Goal: Transaction & Acquisition: Purchase product/service

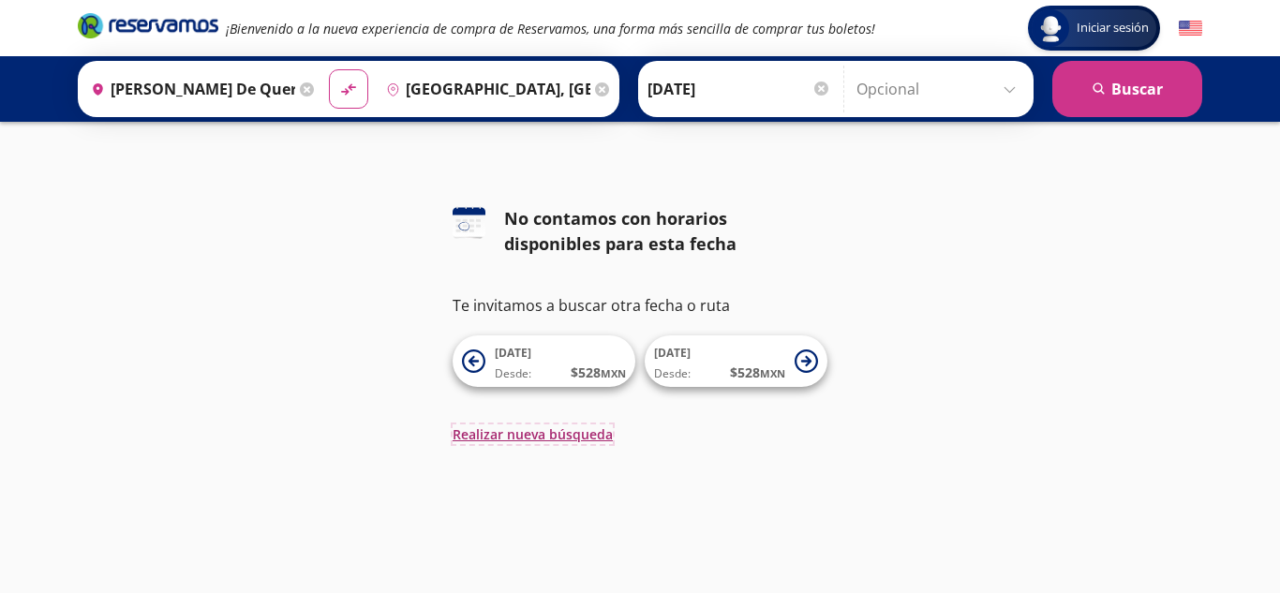
click at [559, 436] on button "Realizar nueva búsqueda" at bounding box center [533, 435] width 160 height 20
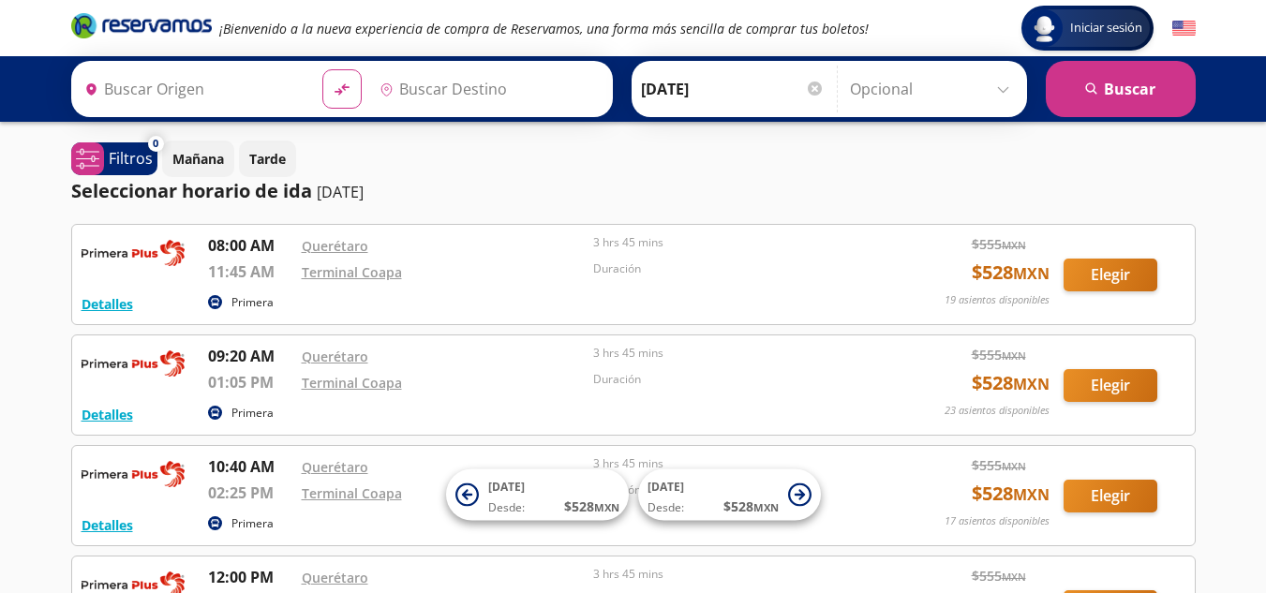
type input "[PERSON_NAME] de Querétaro, [GEOGRAPHIC_DATA]"
type input "[GEOGRAPHIC_DATA], [GEOGRAPHIC_DATA]"
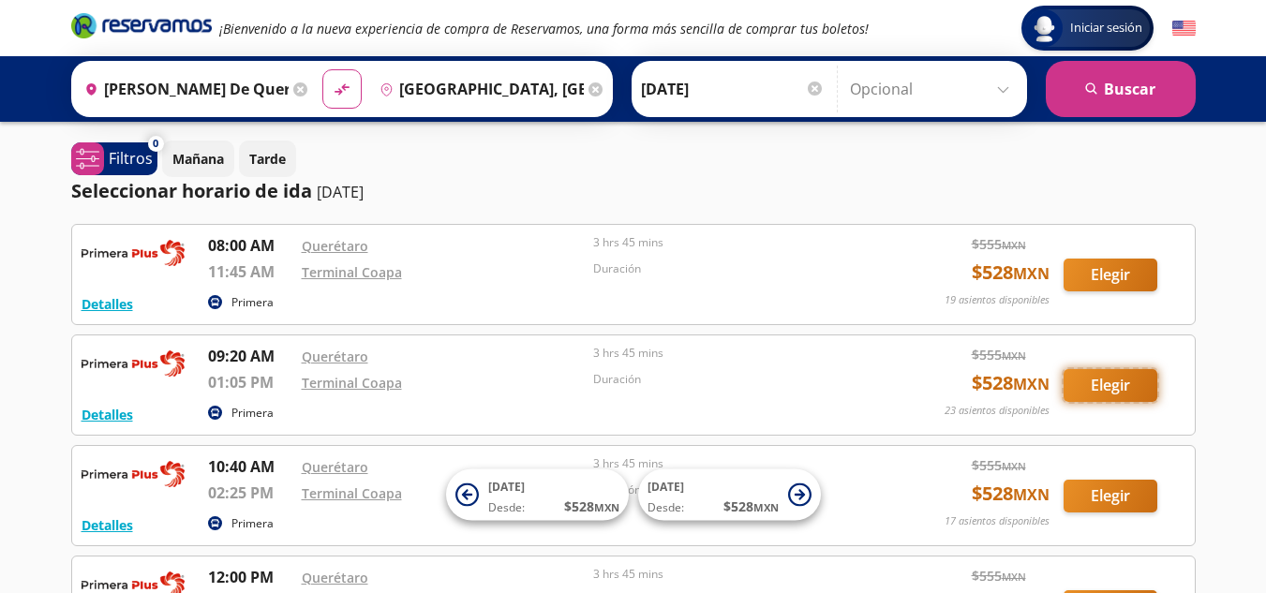
click at [1091, 388] on button "Elegir" at bounding box center [1111, 385] width 94 height 33
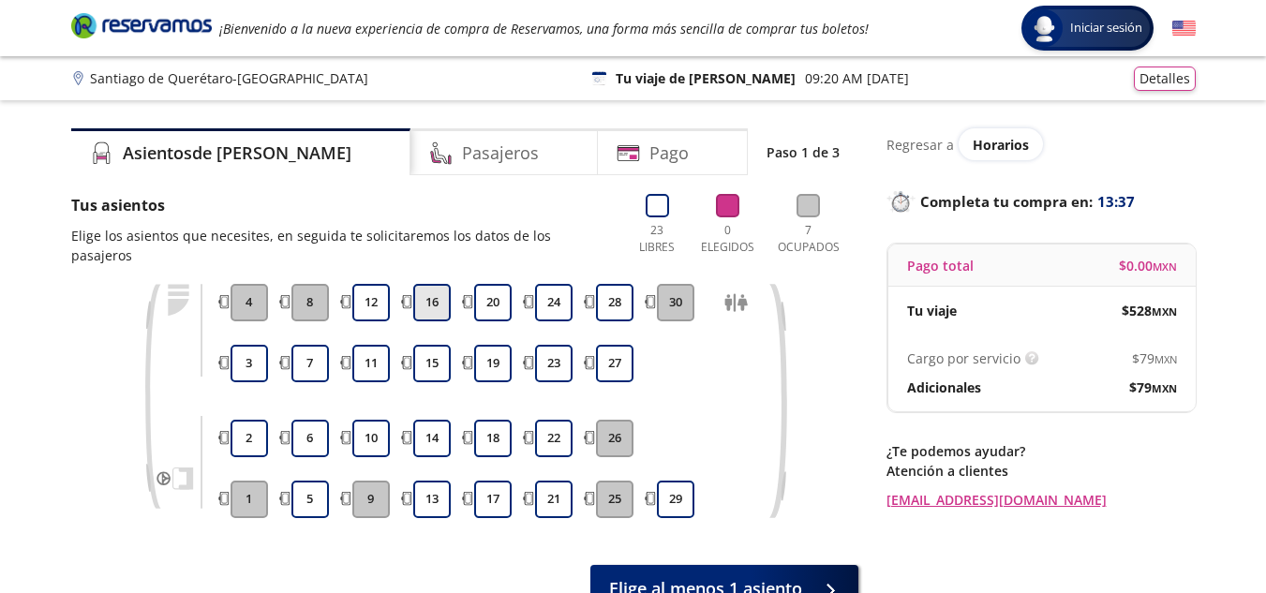
click at [436, 291] on button "16" at bounding box center [431, 302] width 37 height 37
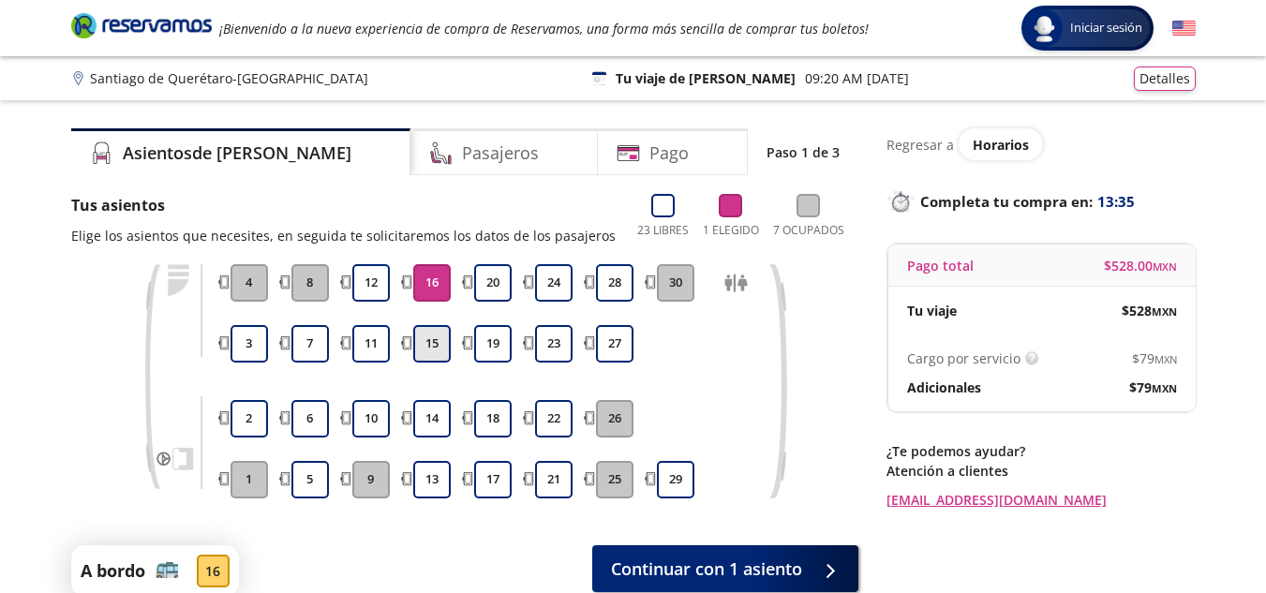
click at [424, 355] on button "15" at bounding box center [431, 343] width 37 height 37
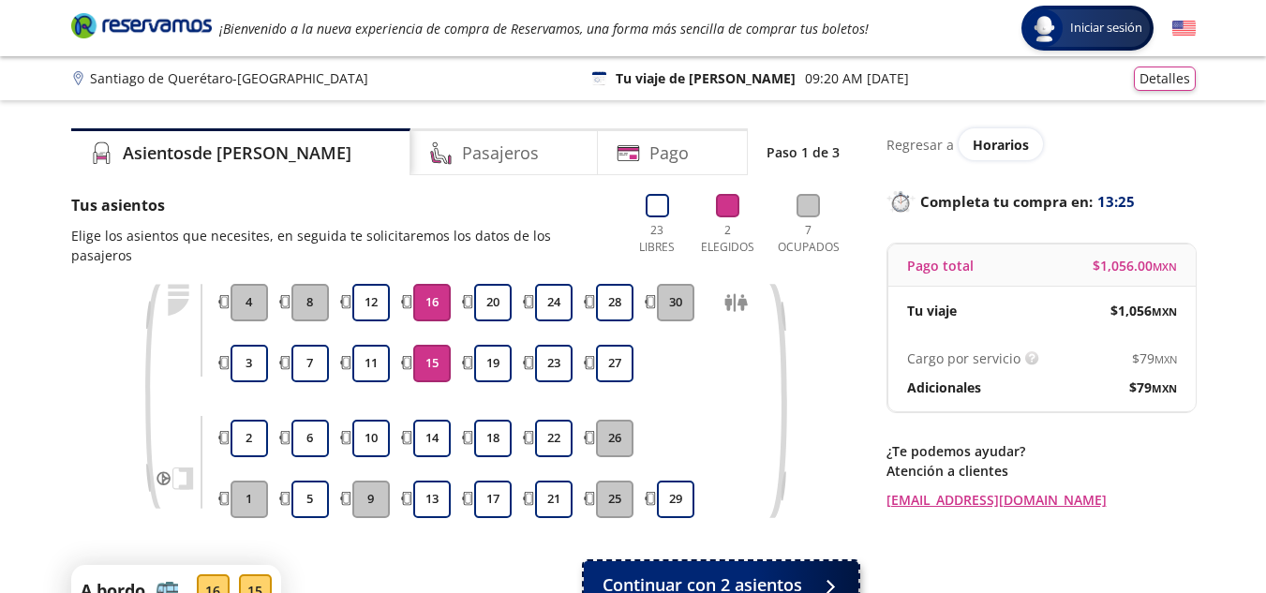
click at [683, 573] on span "Continuar con 2 asientos" at bounding box center [703, 585] width 200 height 25
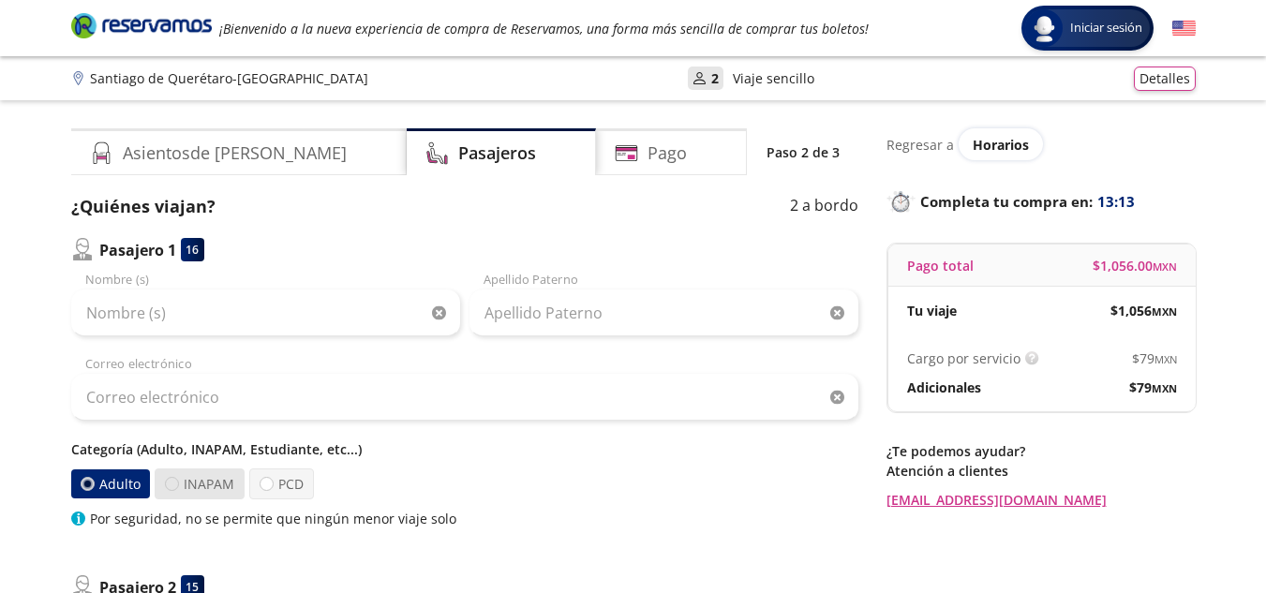
click at [173, 484] on div at bounding box center [172, 484] width 14 height 14
click at [173, 484] on input "INAPAM" at bounding box center [172, 484] width 12 height 12
radio input "true"
radio input "false"
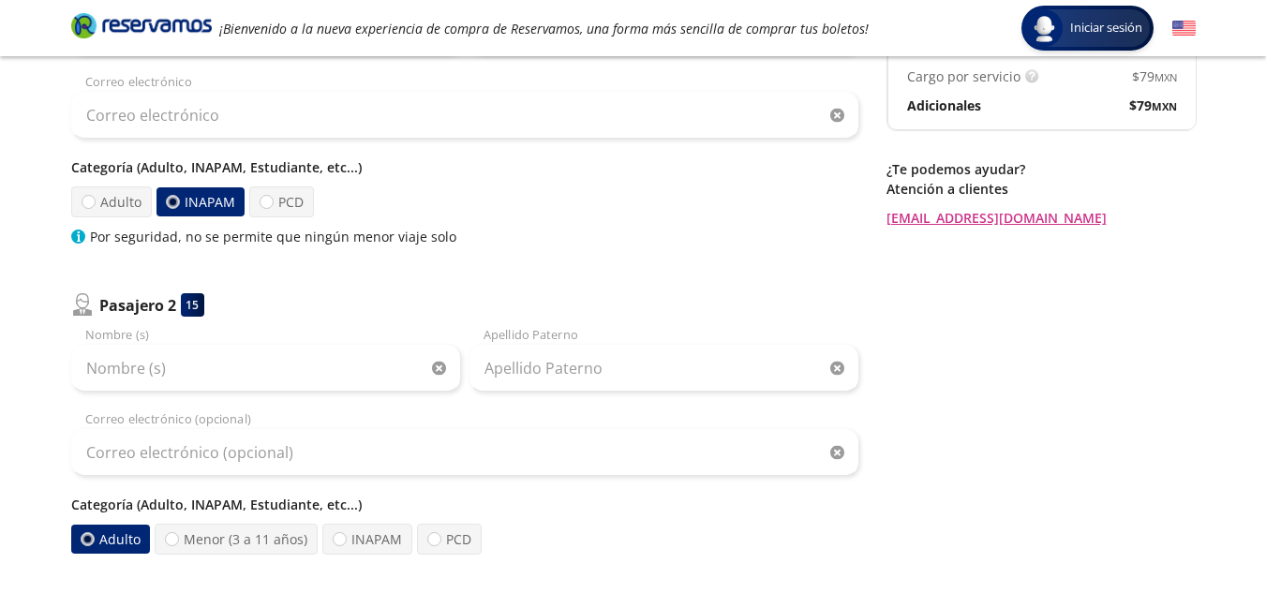
scroll to position [300, 0]
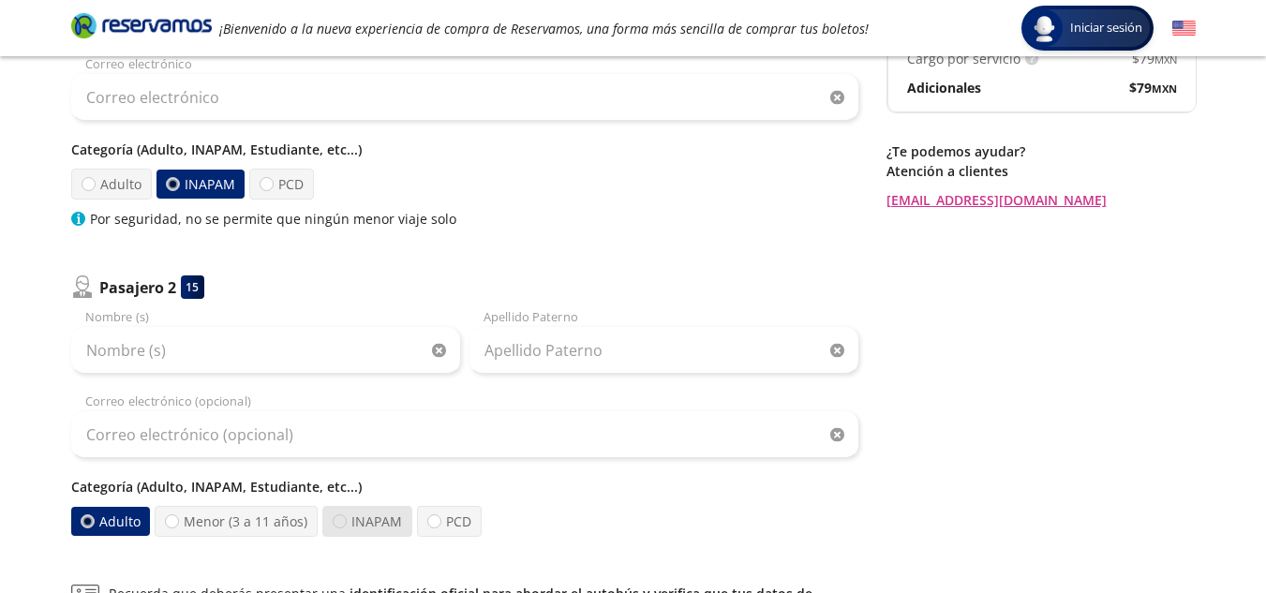
click at [334, 522] on div at bounding box center [340, 521] width 14 height 14
click at [334, 522] on input "INAPAM" at bounding box center [340, 521] width 12 height 12
radio input "true"
radio input "false"
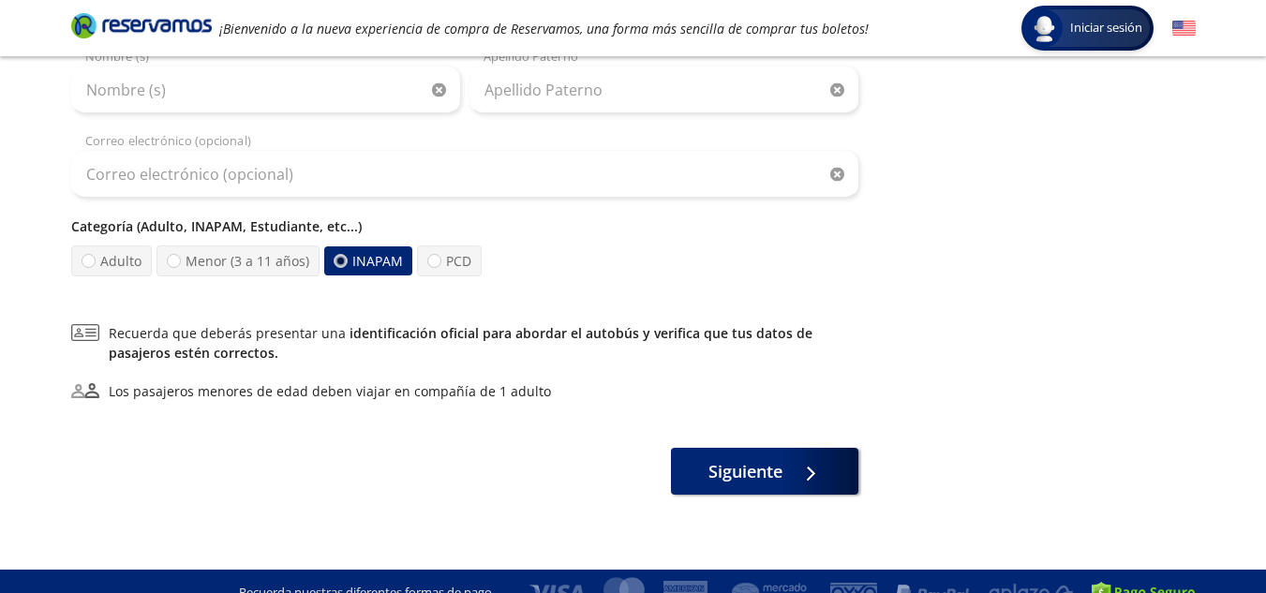
scroll to position [584, 0]
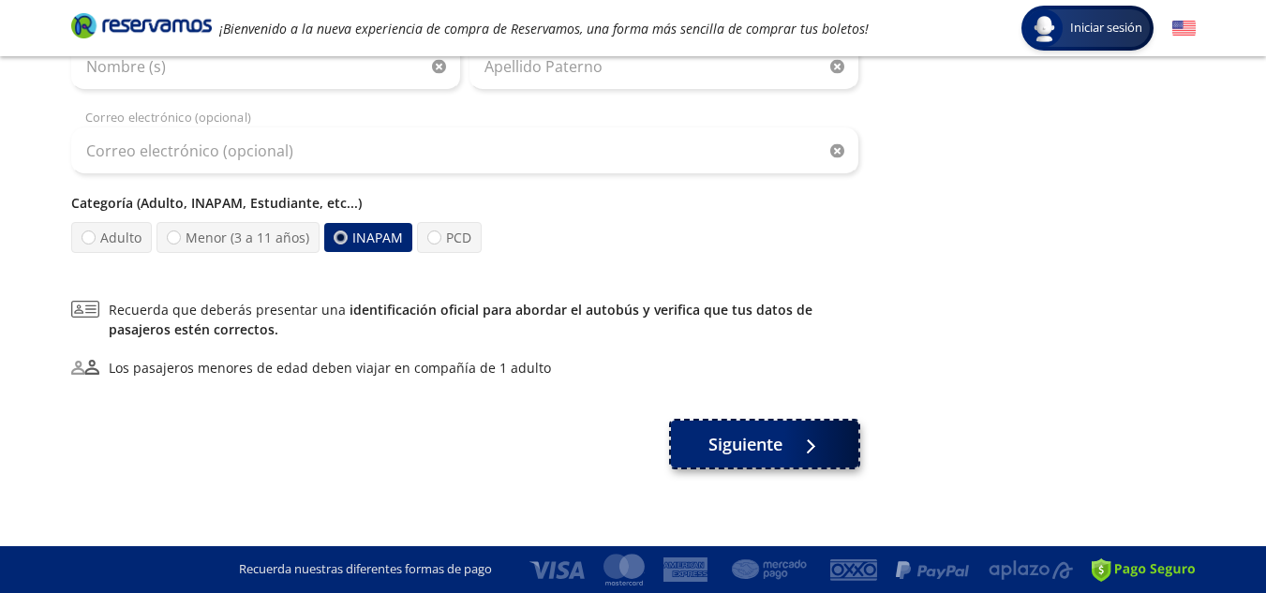
click at [724, 438] on span "Siguiente" at bounding box center [745, 444] width 74 height 25
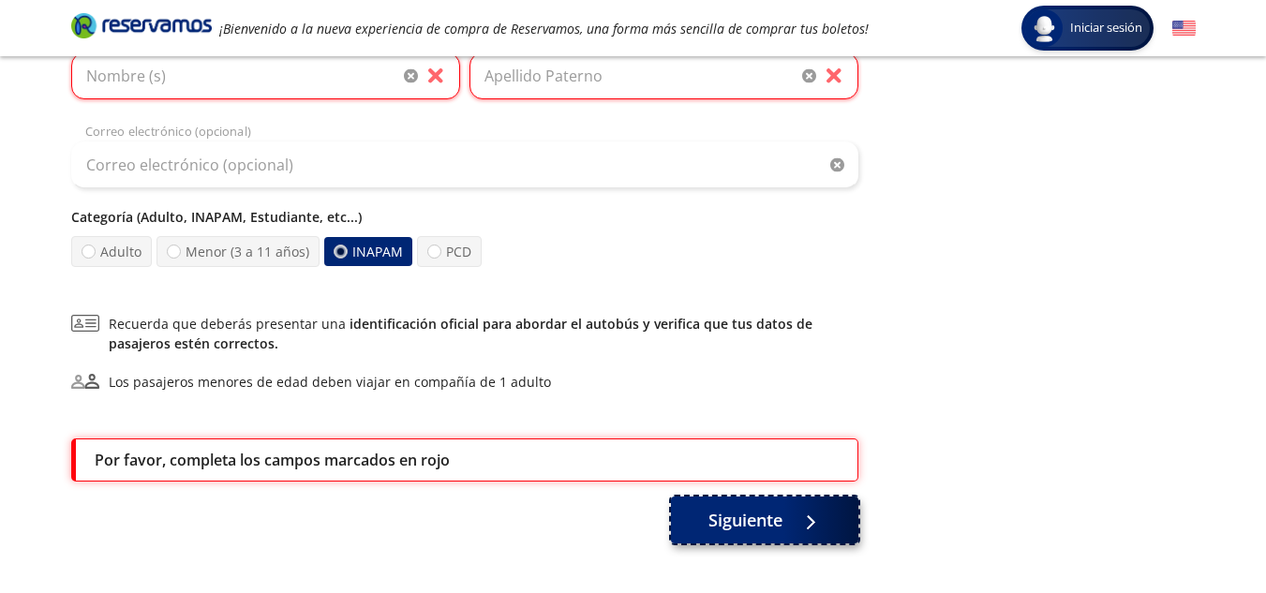
scroll to position [660, 0]
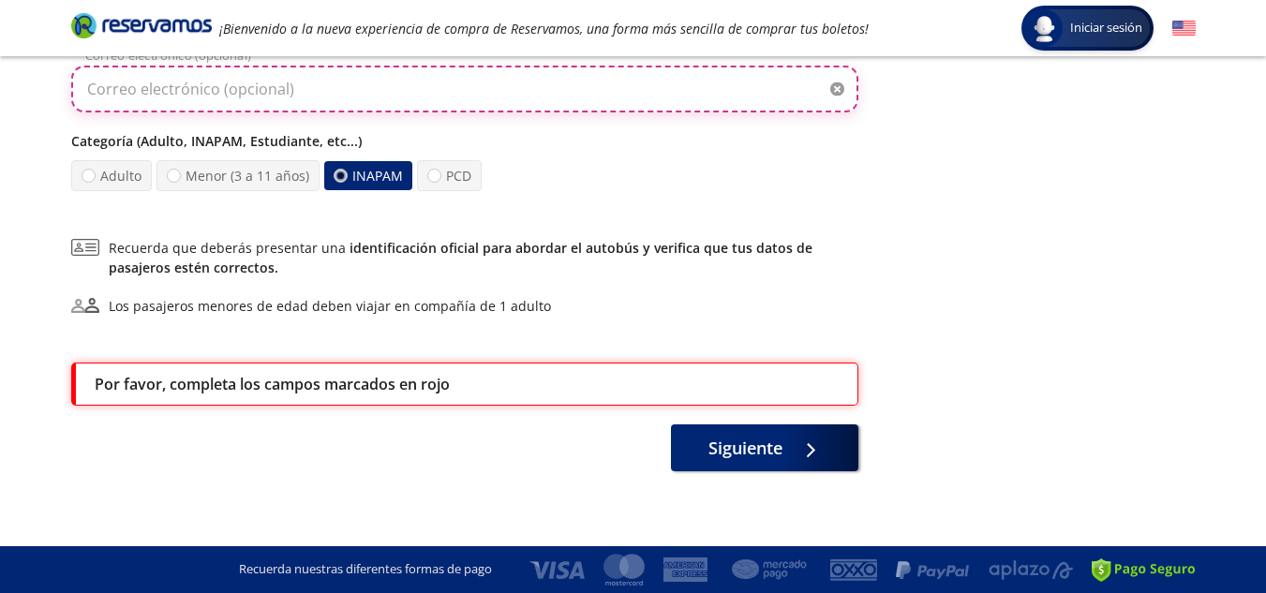
click at [509, 102] on input "Correo electrónico (opcional)" at bounding box center [464, 89] width 787 height 47
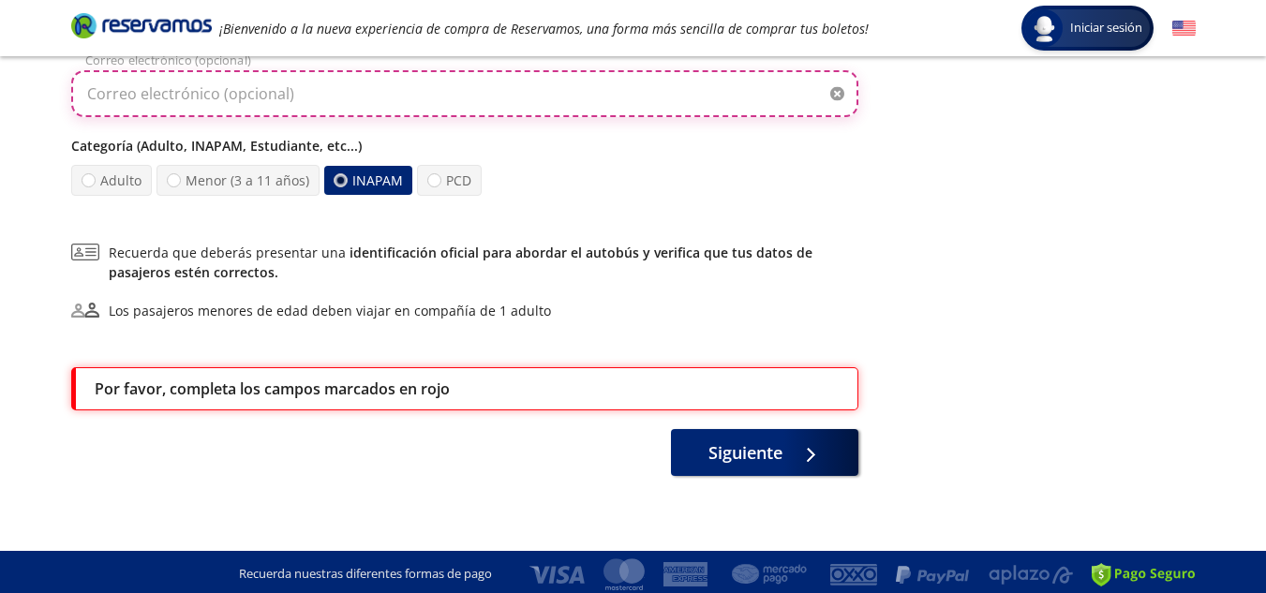
click at [313, 91] on input "Correo electrónico (opcional)" at bounding box center [464, 93] width 787 height 47
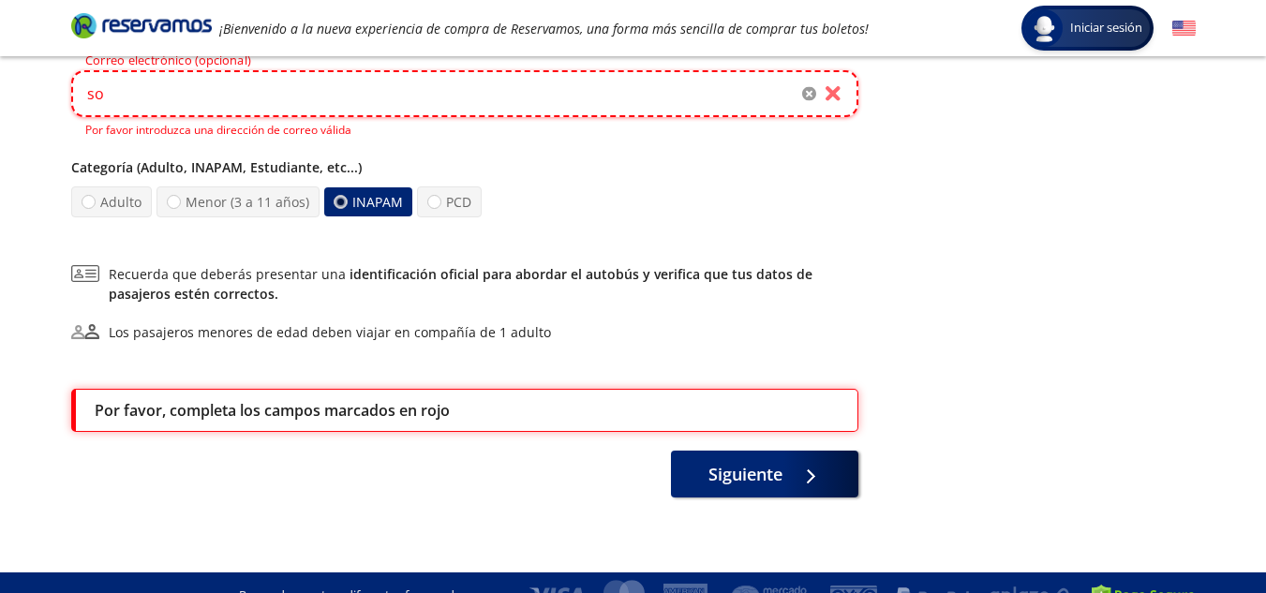
type input "sorodriguez632@gmail.com"
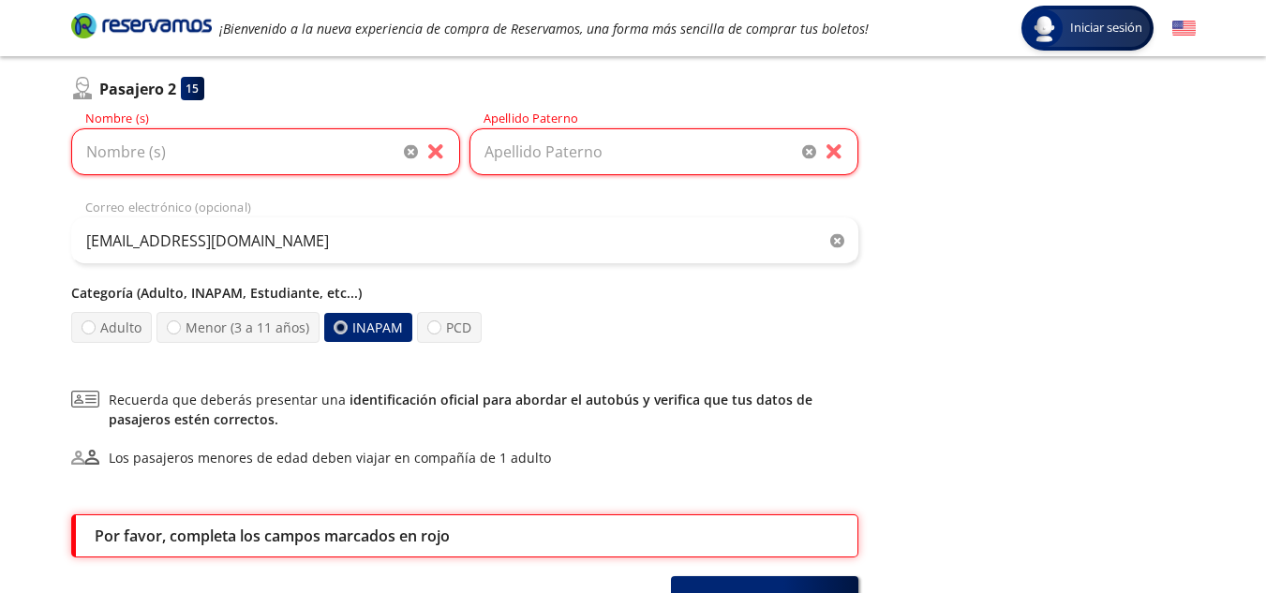
scroll to position [505, 0]
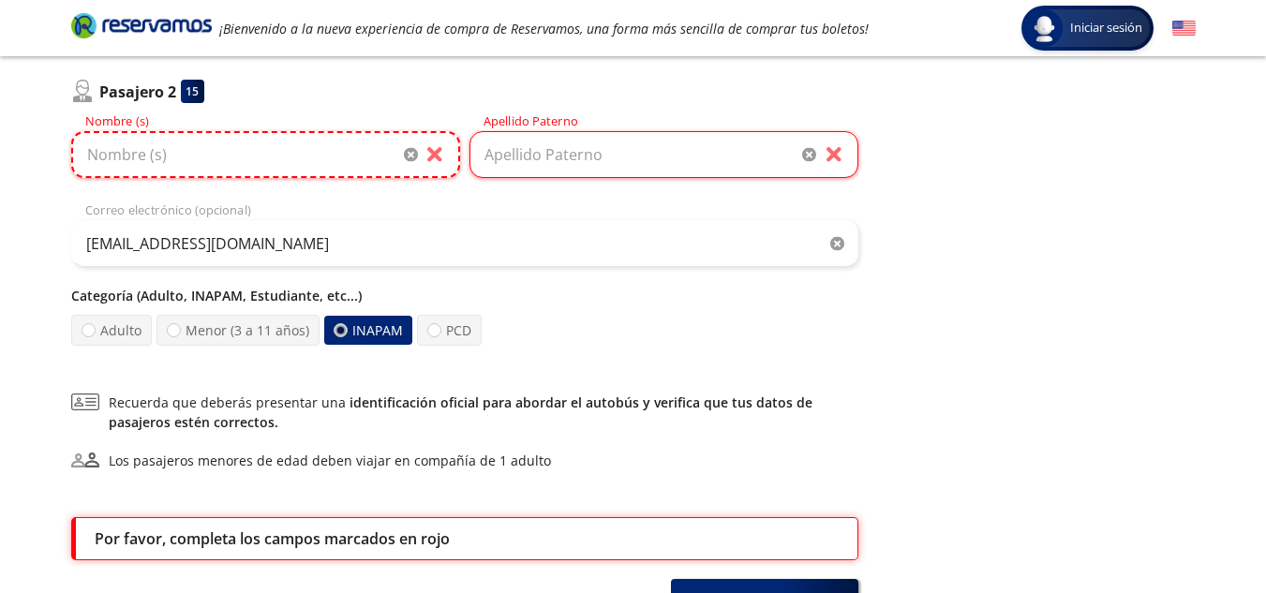
click at [329, 164] on input "Nombre (s)" at bounding box center [265, 154] width 389 height 47
type input "Sonia"
type input "Rodriguez"
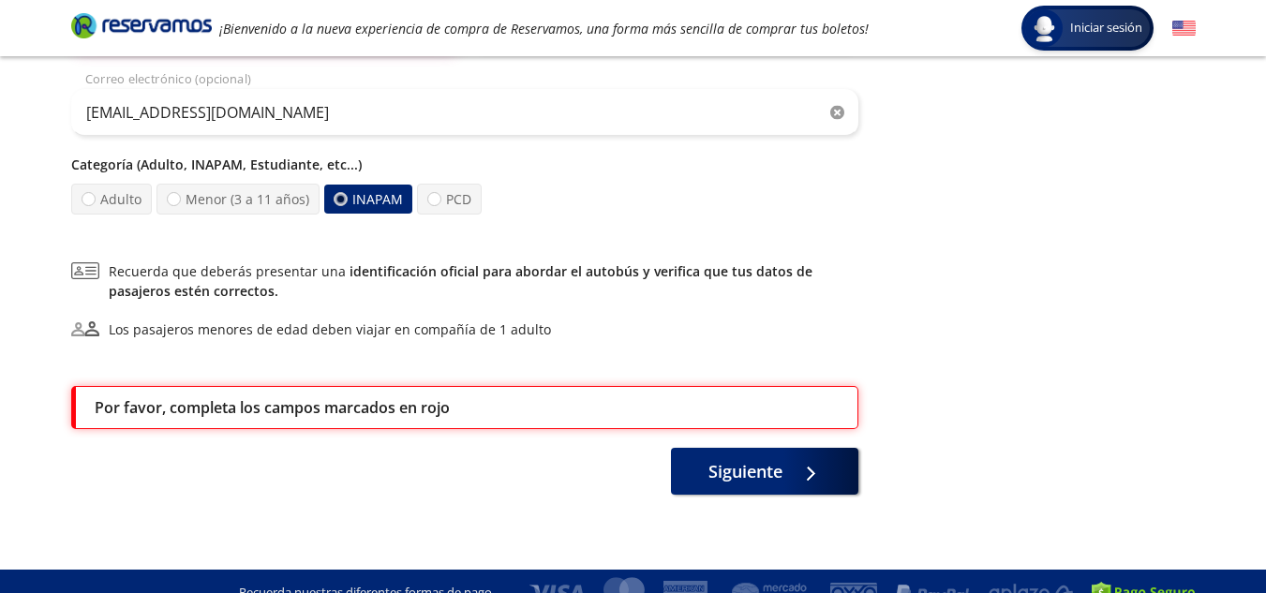
scroll to position [655, 0]
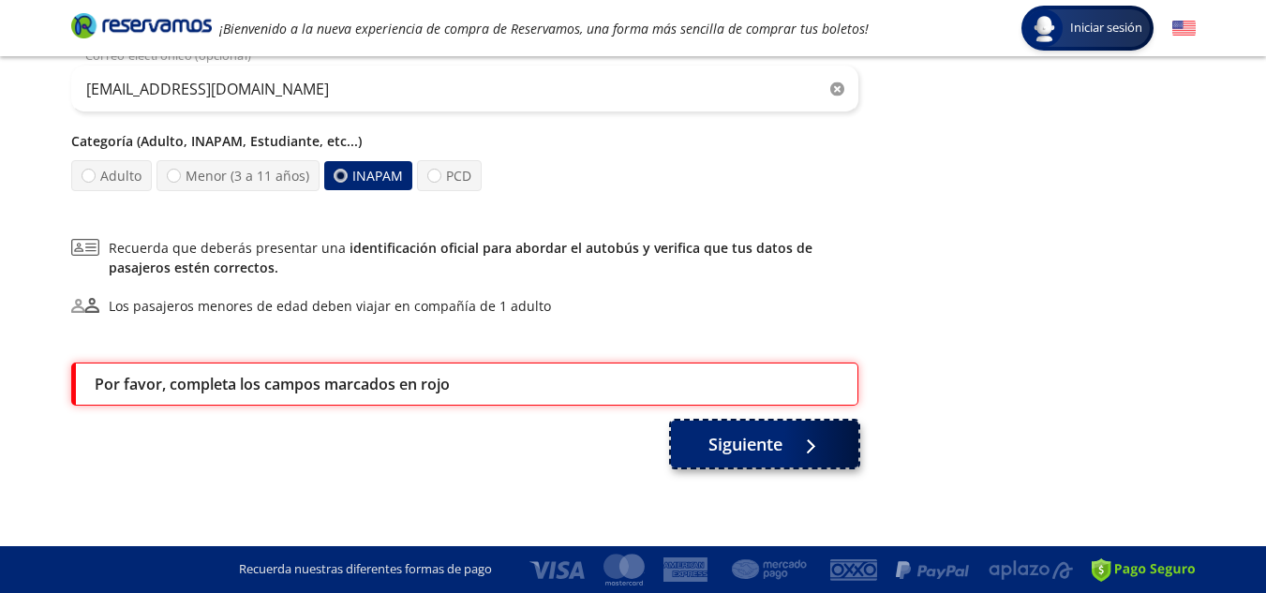
click at [754, 453] on span "Siguiente" at bounding box center [745, 444] width 74 height 25
click at [787, 455] on button "Siguiente" at bounding box center [764, 444] width 187 height 47
click at [785, 445] on button "Siguiente" at bounding box center [764, 444] width 187 height 47
click at [817, 447] on icon at bounding box center [810, 447] width 14 height 14
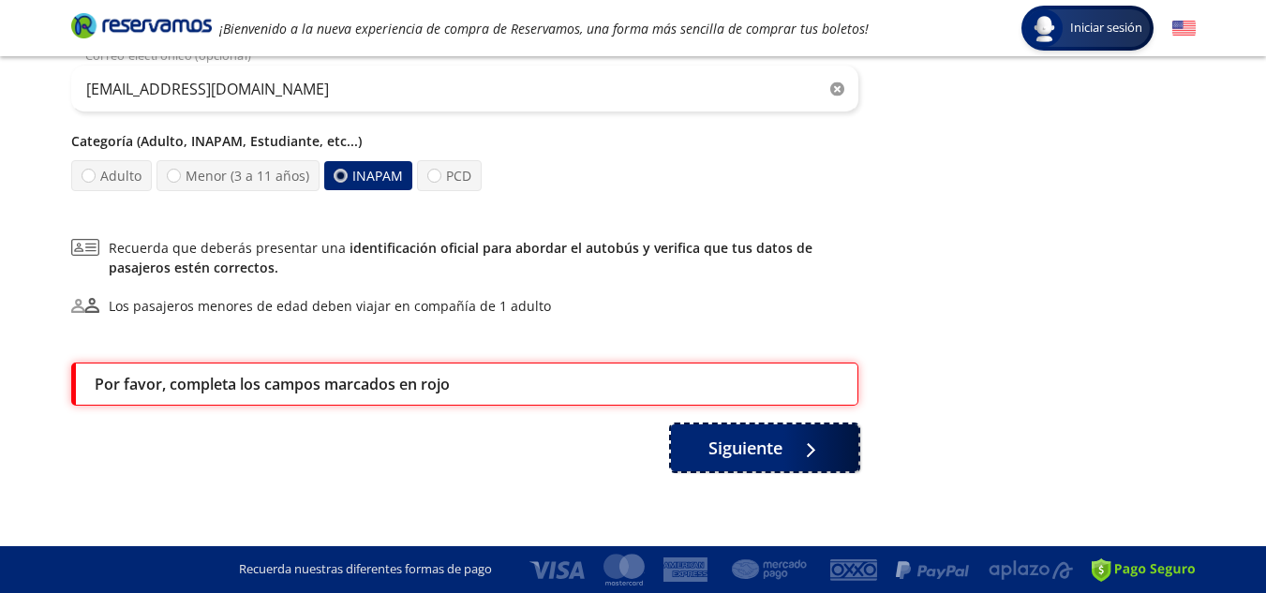
scroll to position [137, 0]
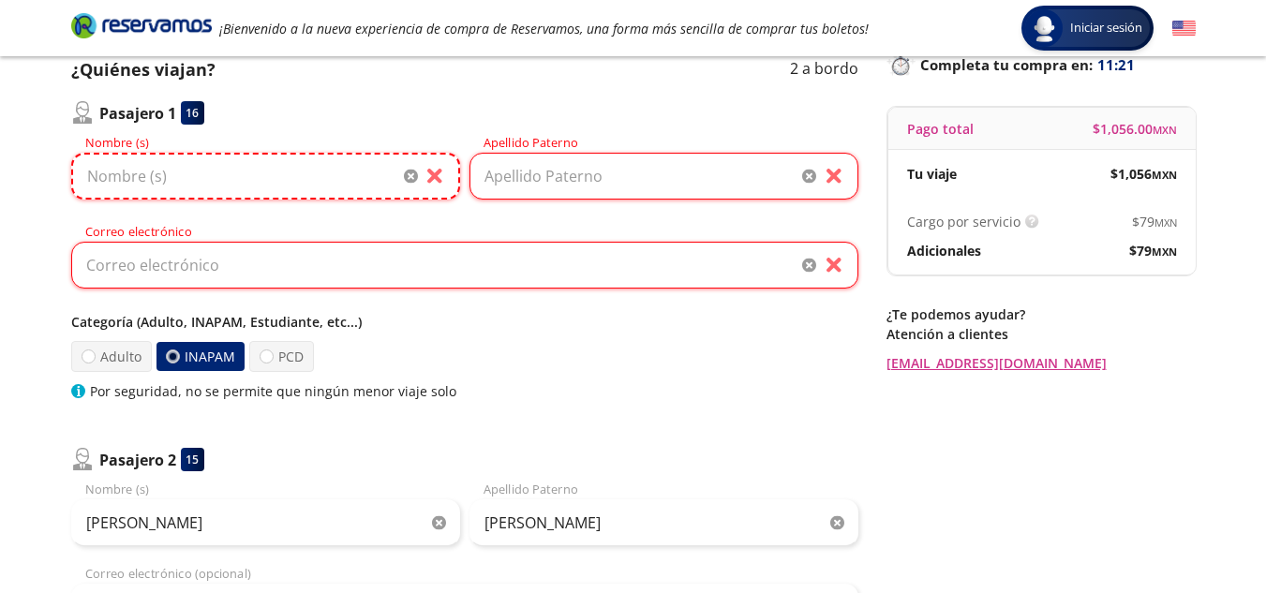
click at [281, 169] on input "Nombre (s)" at bounding box center [265, 176] width 389 height 47
type input "Sonia"
type input "Rodriguez"
type input "oaoficinanacionalmex@gmail.com"
click at [260, 260] on input "oaoficinanacionalmex@gmail.com" at bounding box center [464, 265] width 787 height 47
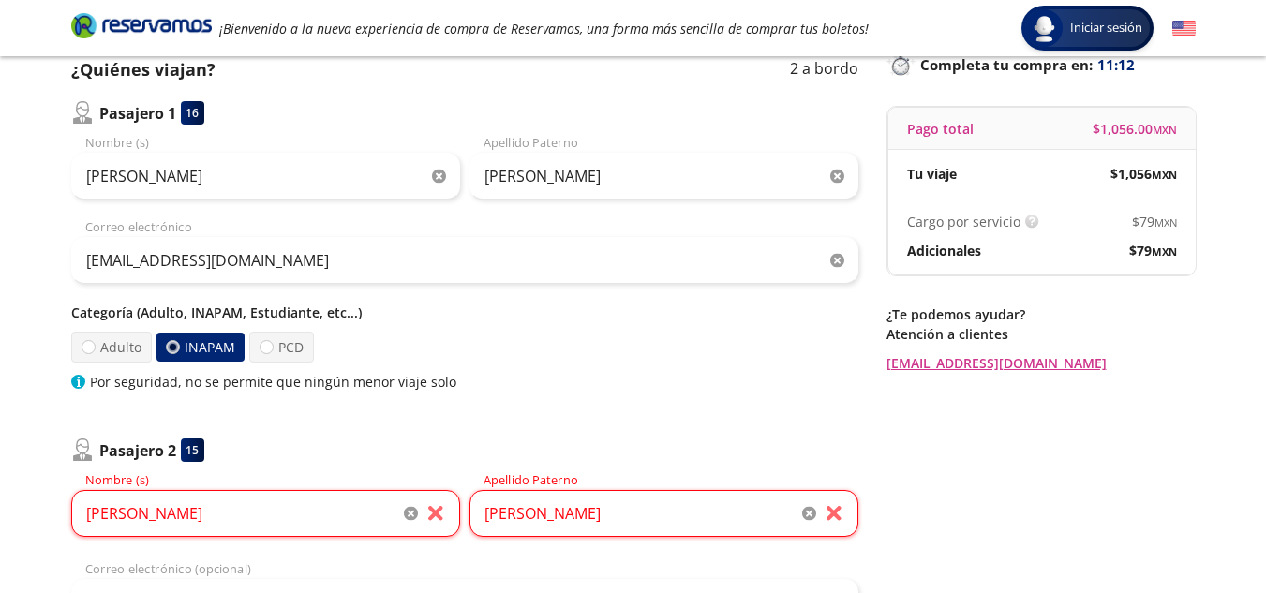
drag, startPoint x: 838, startPoint y: 262, endPoint x: 424, endPoint y: 266, distance: 414.2
click at [838, 262] on icon "button" at bounding box center [837, 261] width 14 height 14
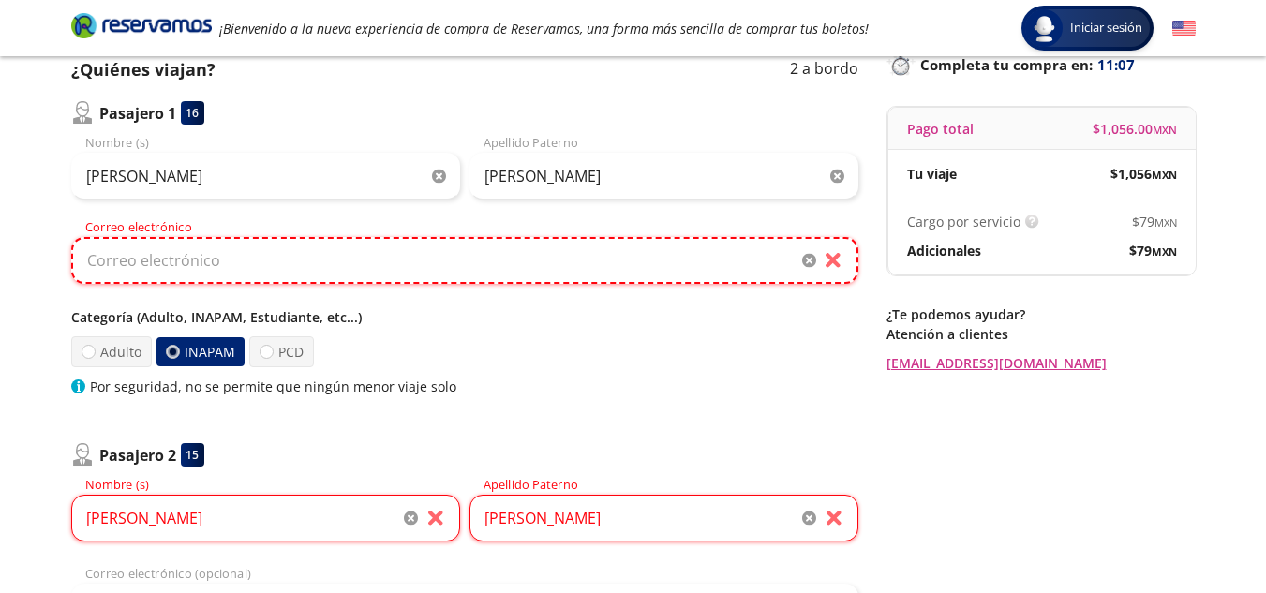
click at [121, 255] on input "Correo electrónico" at bounding box center [464, 260] width 787 height 47
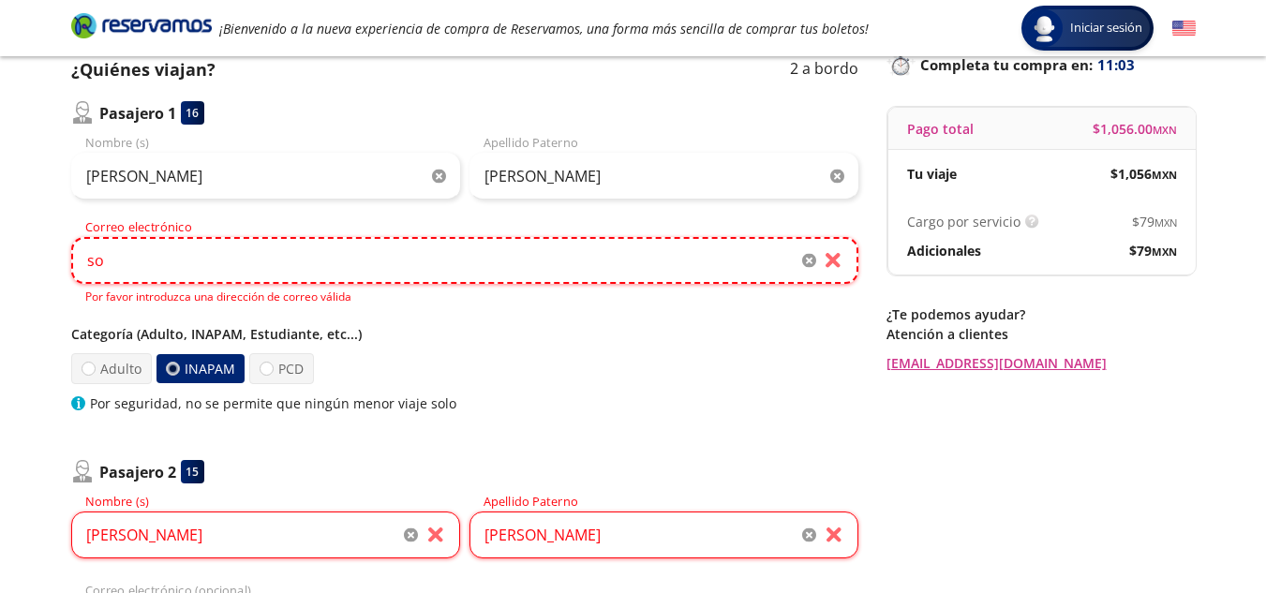
type input "sorodriguez632@gmail.com"
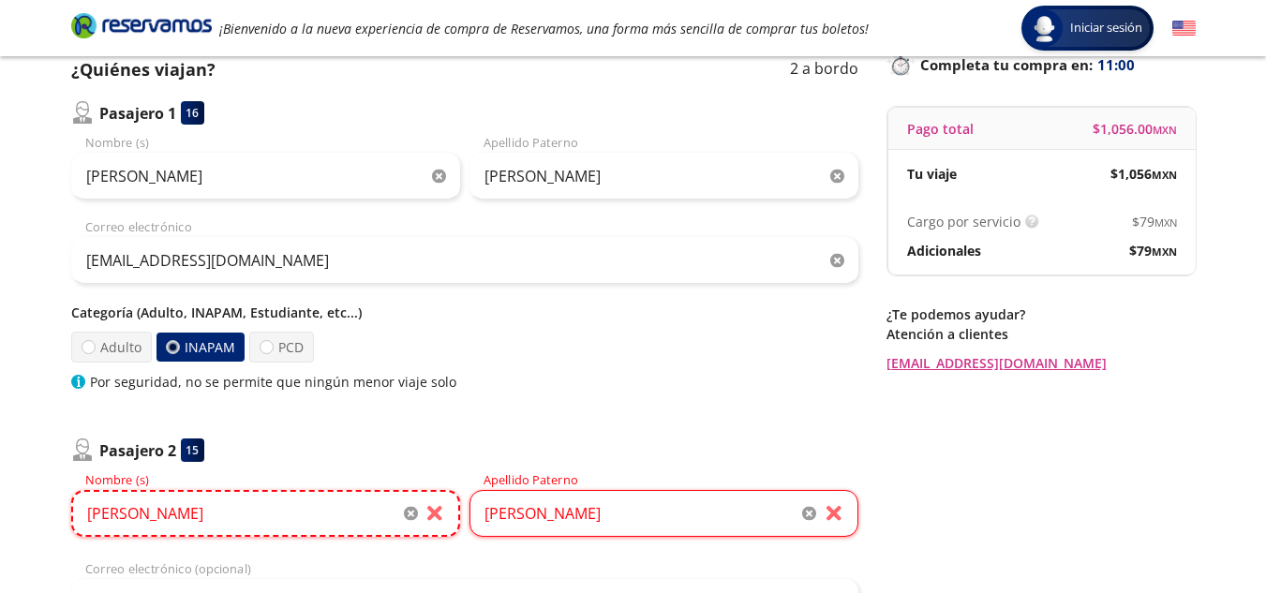
click at [301, 515] on input "Sonia" at bounding box center [265, 513] width 389 height 47
click at [254, 513] on input "Nombre (s)" at bounding box center [265, 513] width 389 height 47
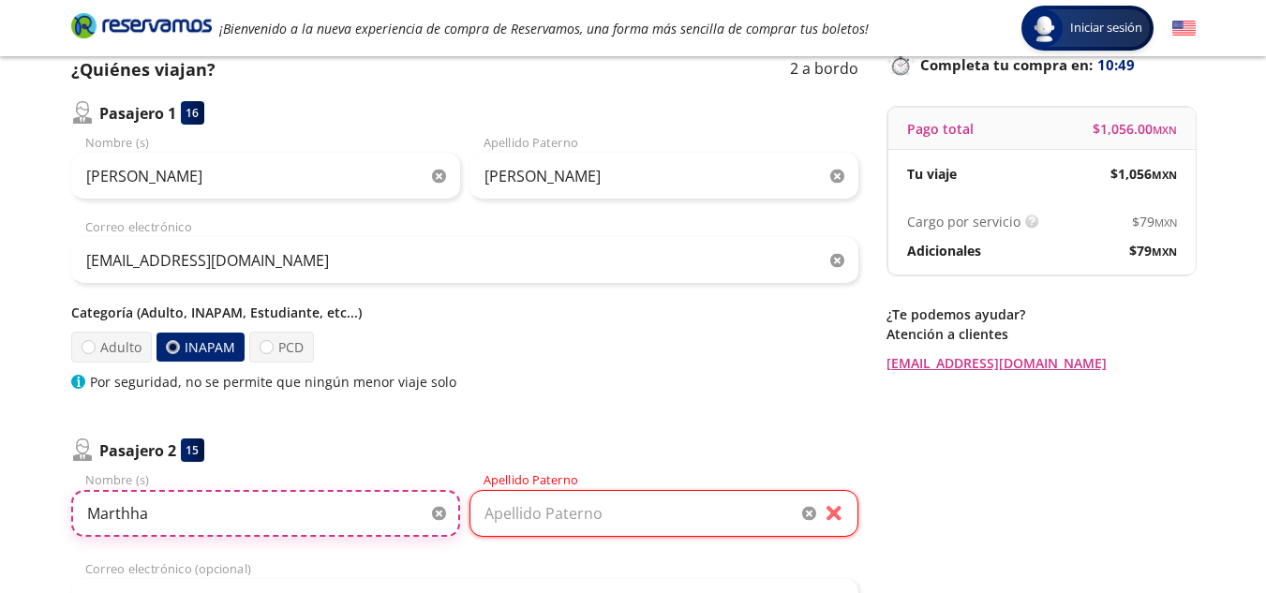
type input "Marthha"
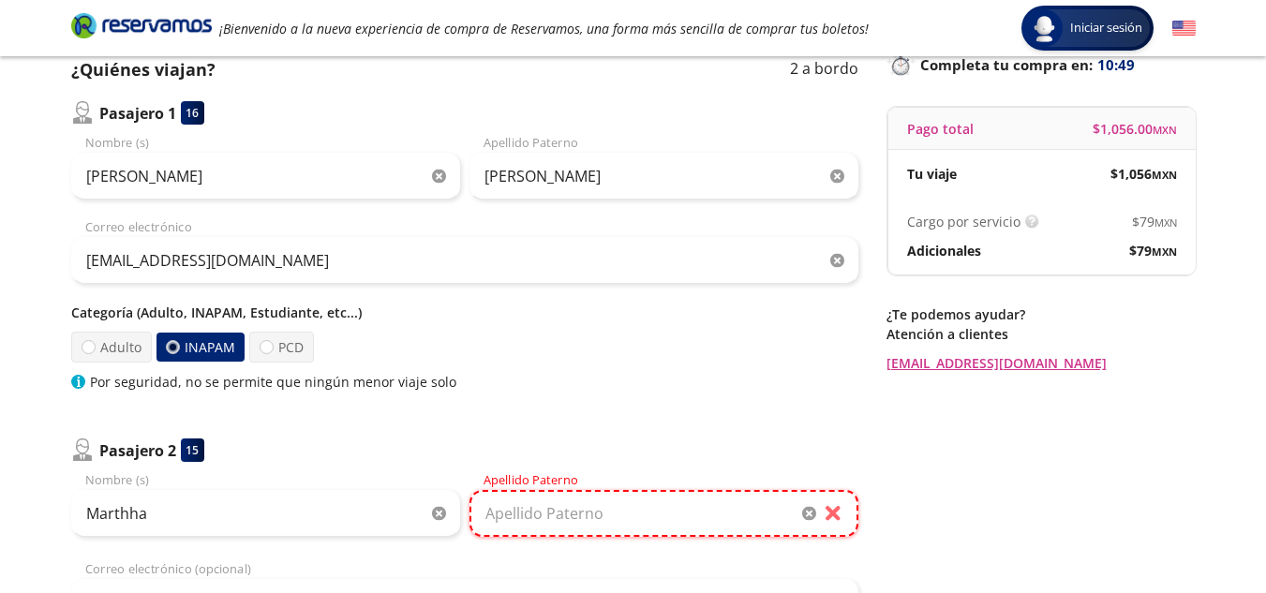
click at [514, 518] on input "Apellido Paterno" at bounding box center [663, 513] width 389 height 47
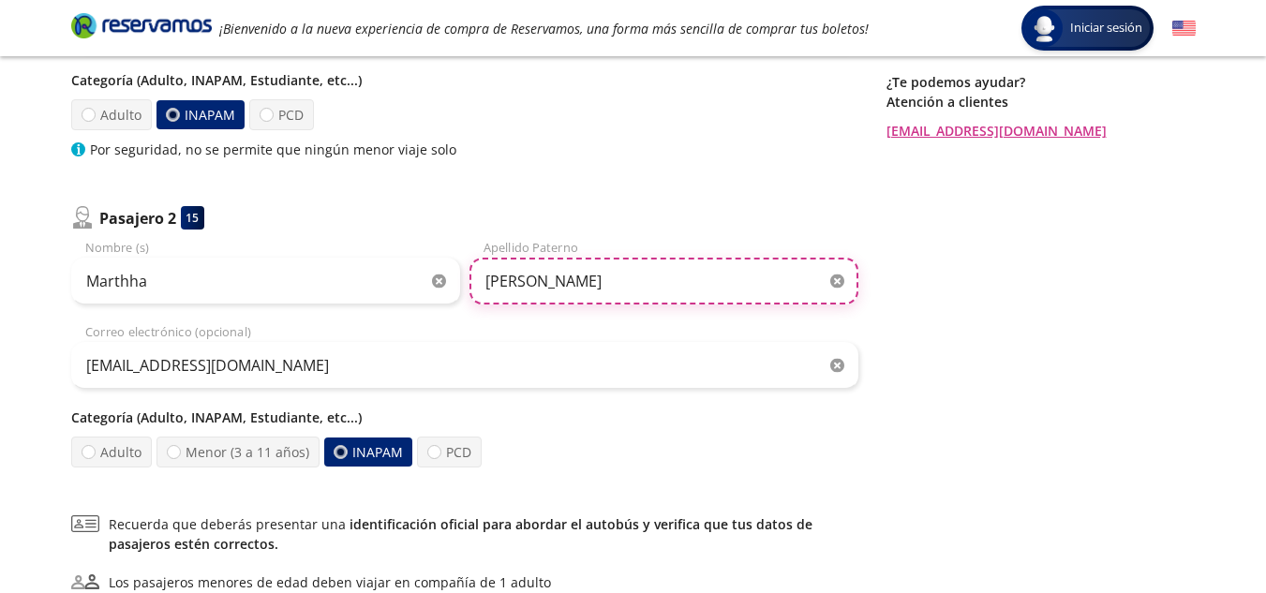
scroll to position [446, 0]
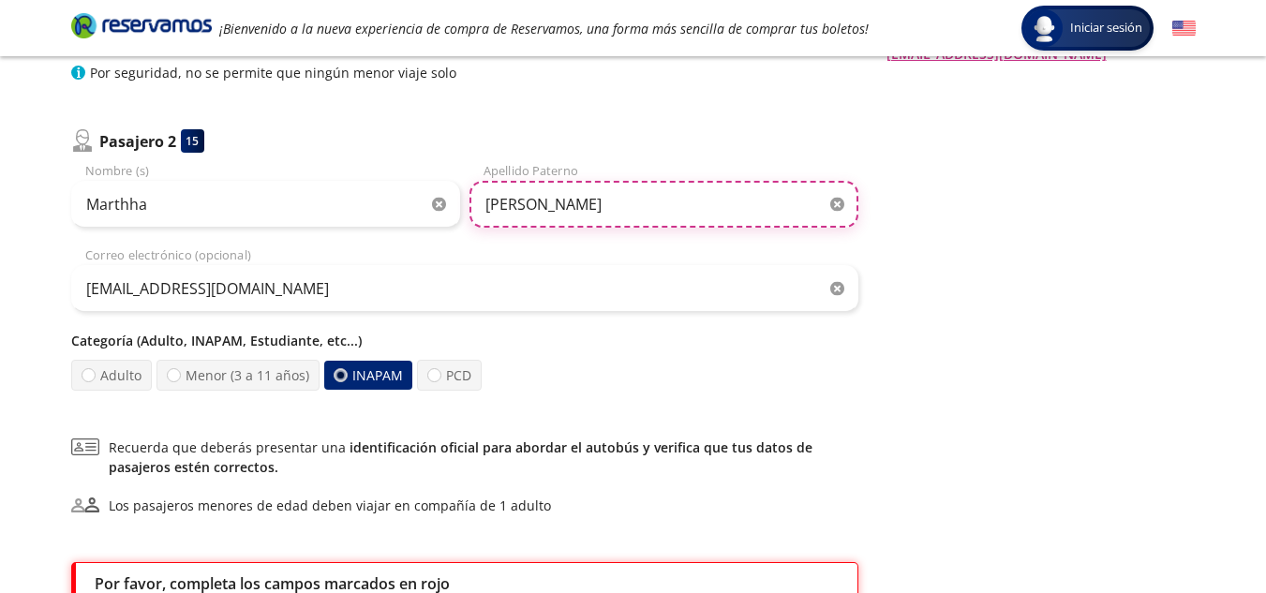
type input "Ayala"
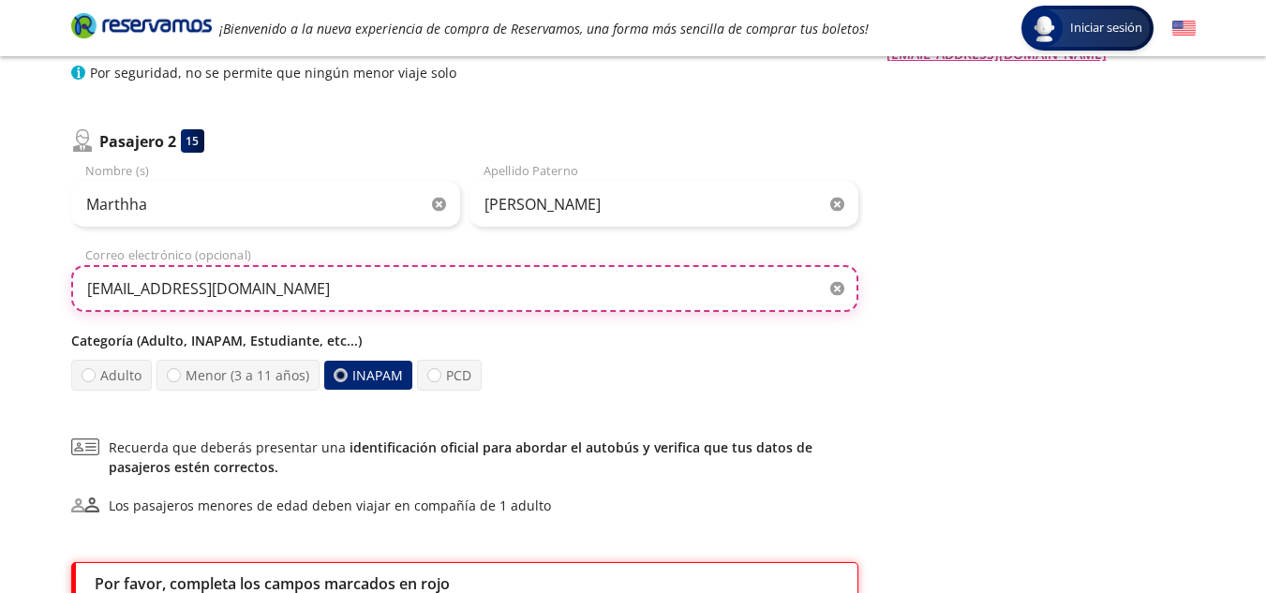
click at [431, 279] on input "sorodriguez632@gmail.com" at bounding box center [464, 288] width 787 height 47
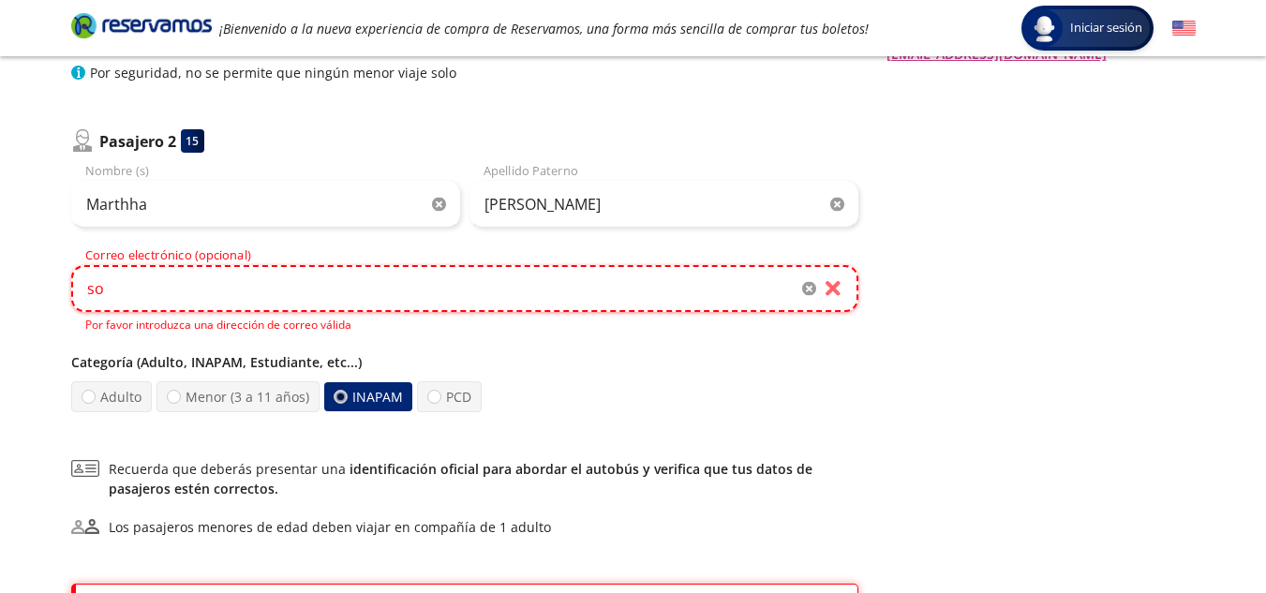
type input "s"
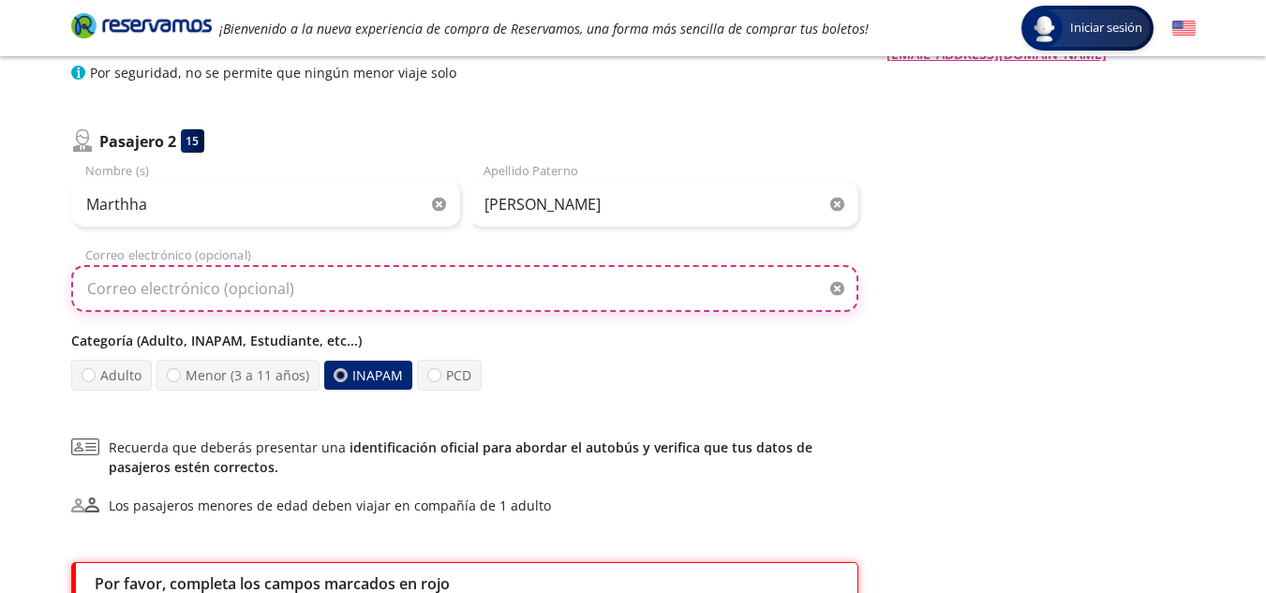
click at [227, 279] on input "Correo electrónico (opcional)" at bounding box center [464, 288] width 787 height 47
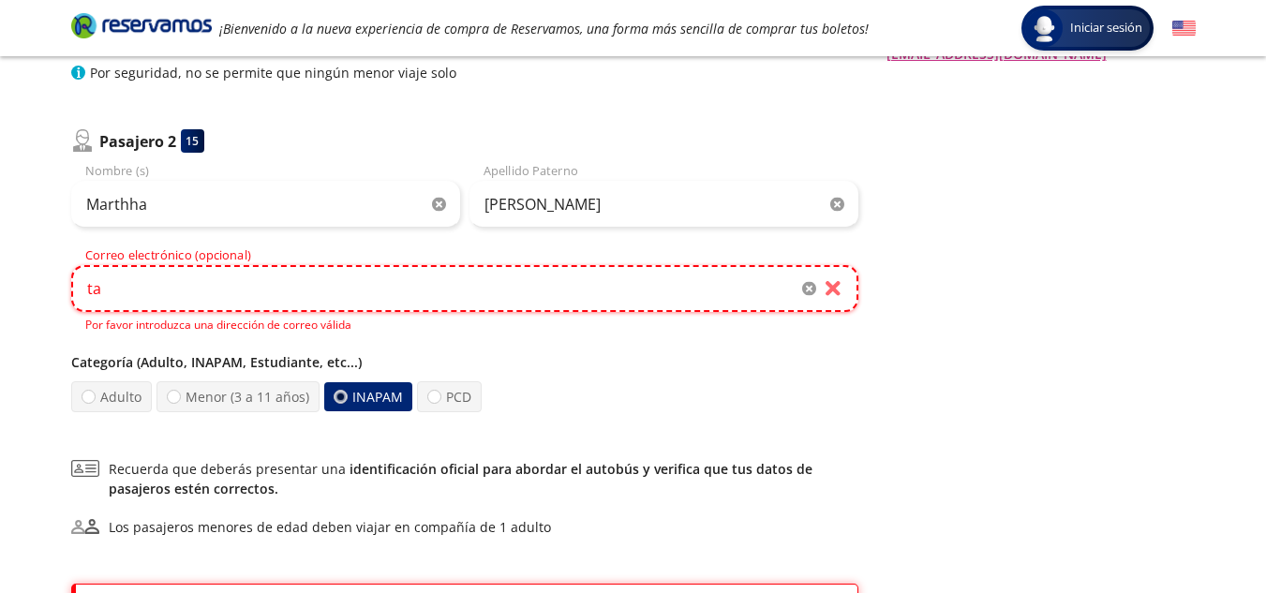
type input "t"
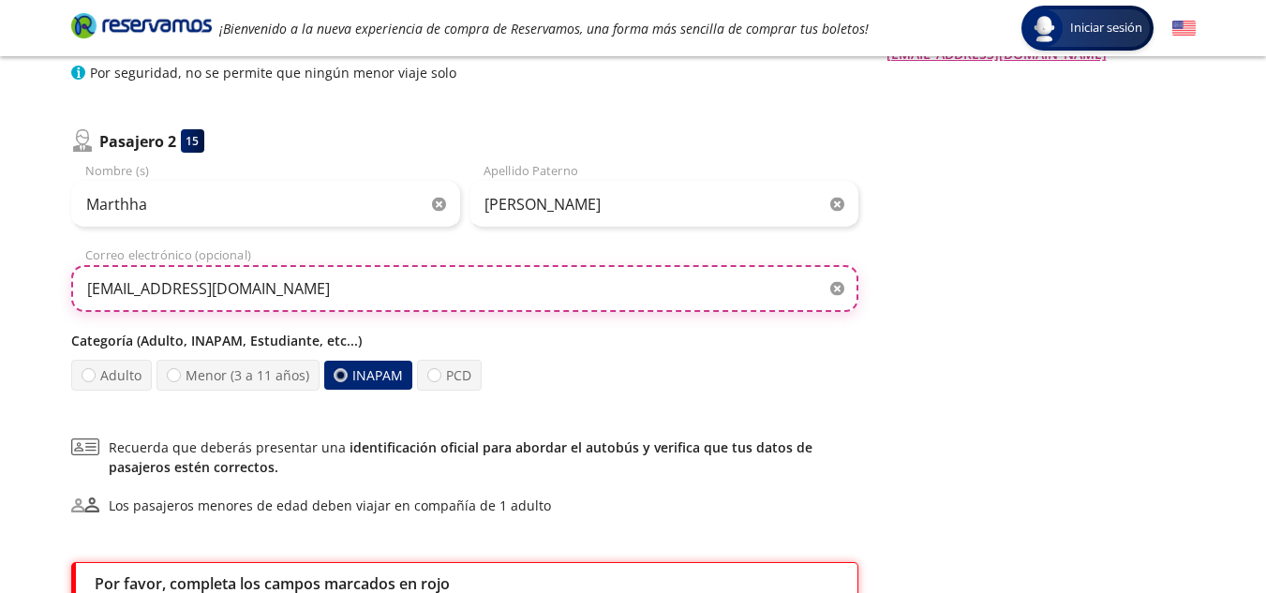
type input "mayala2020@hotmail.com"
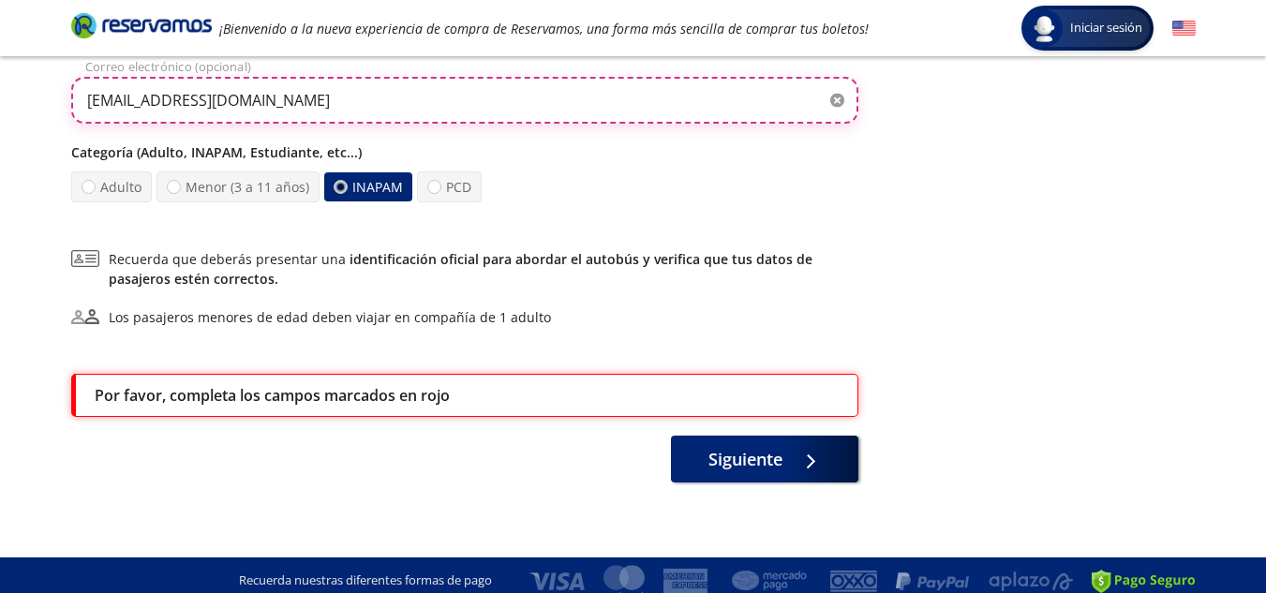
scroll to position [646, 0]
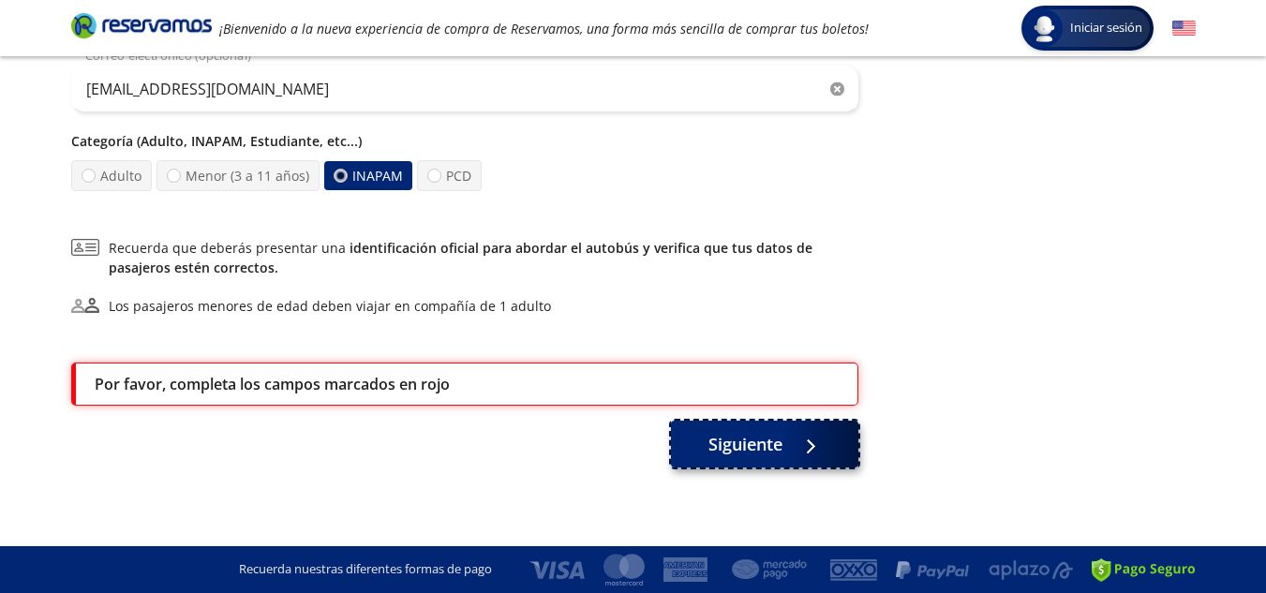
click at [807, 456] on button "Siguiente" at bounding box center [764, 444] width 187 height 47
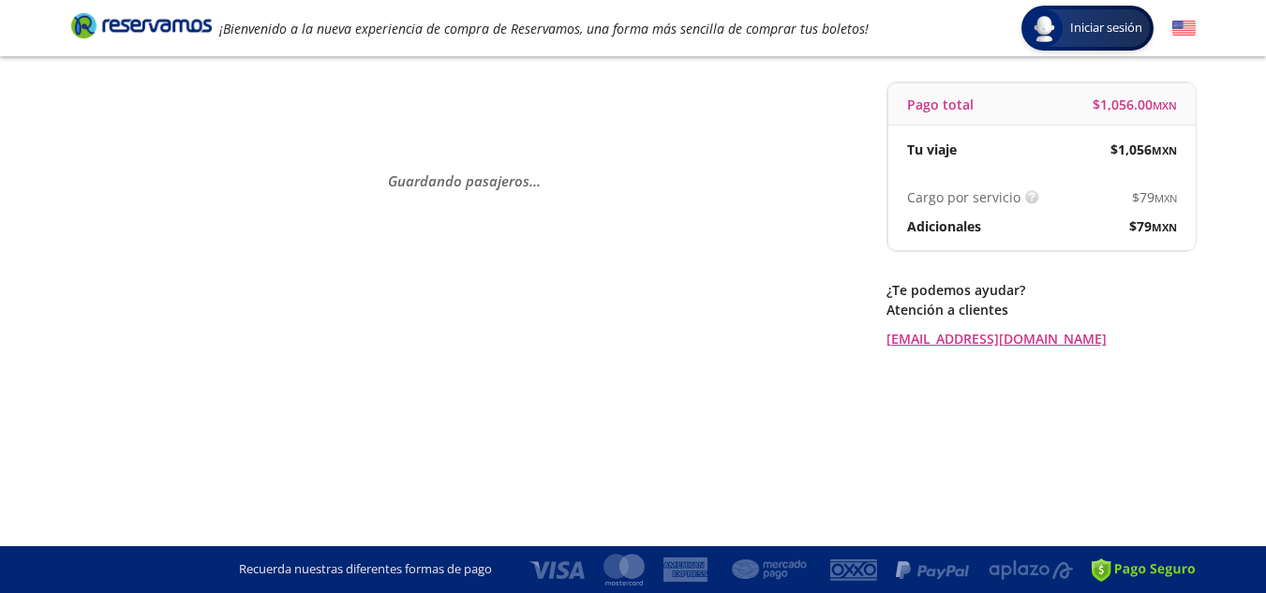
scroll to position [0, 0]
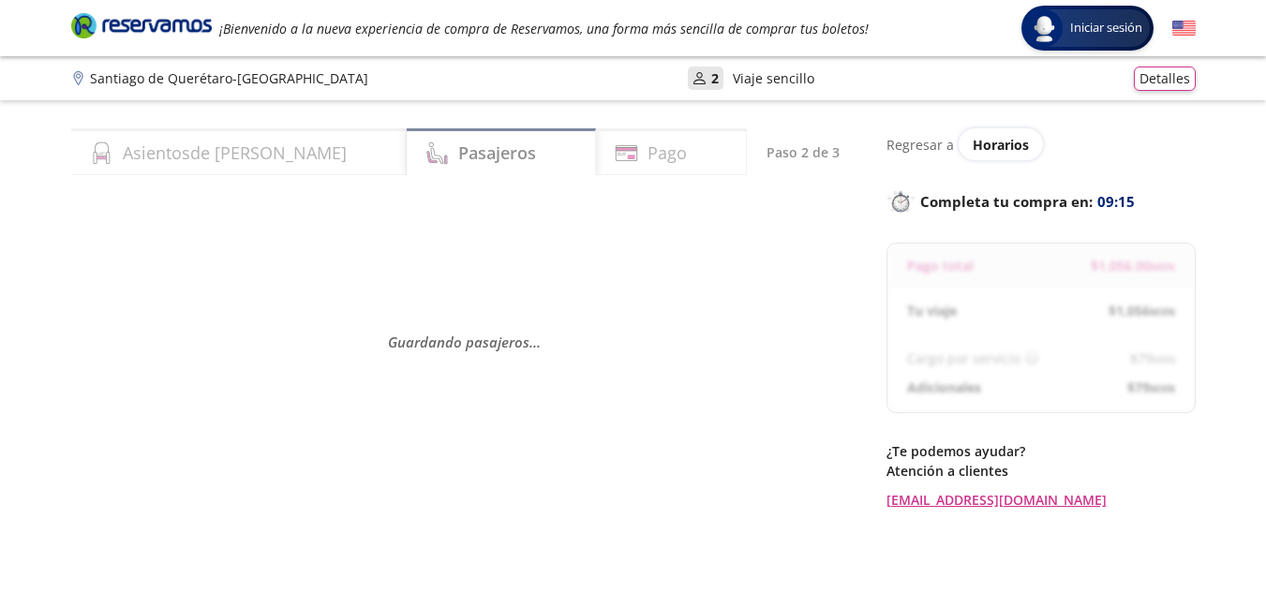
click at [1059, 427] on div "Regresar a Horarios Completa tu compra en : 09:15 Pago total $ 1,056.00 MXN Tu …" at bounding box center [1041, 318] width 309 height 381
click at [1084, 340] on div "Cargo por servicio Esto nos permite seguir trabajando para ofrecerte la mayor c…" at bounding box center [1041, 373] width 306 height 77
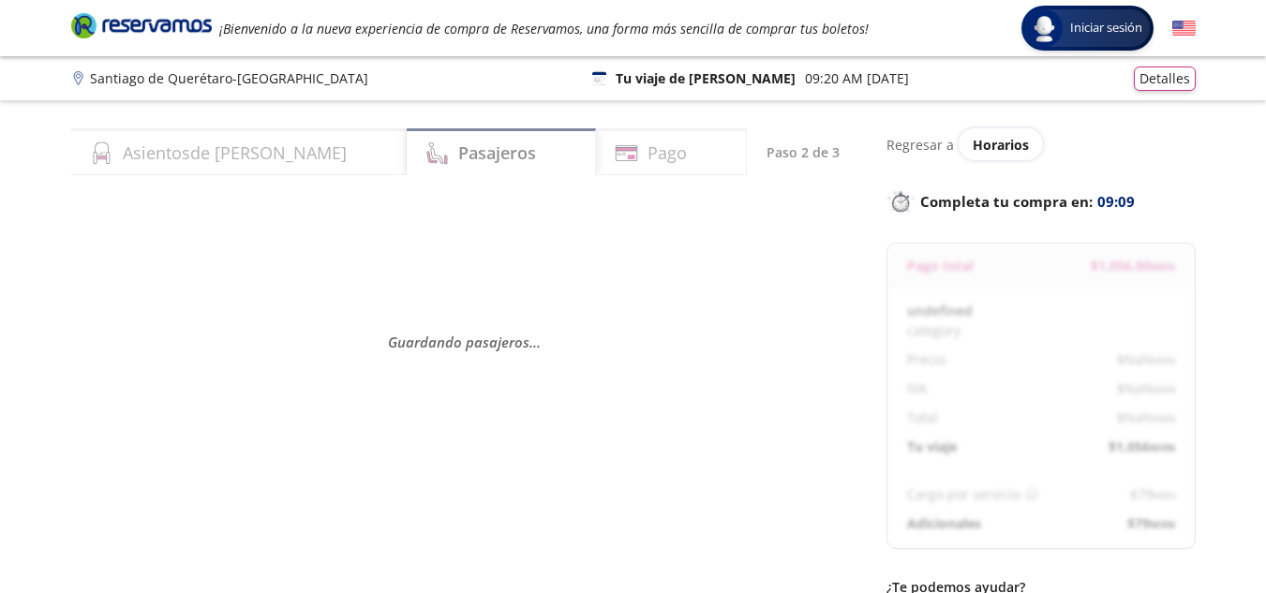
select select "MX"
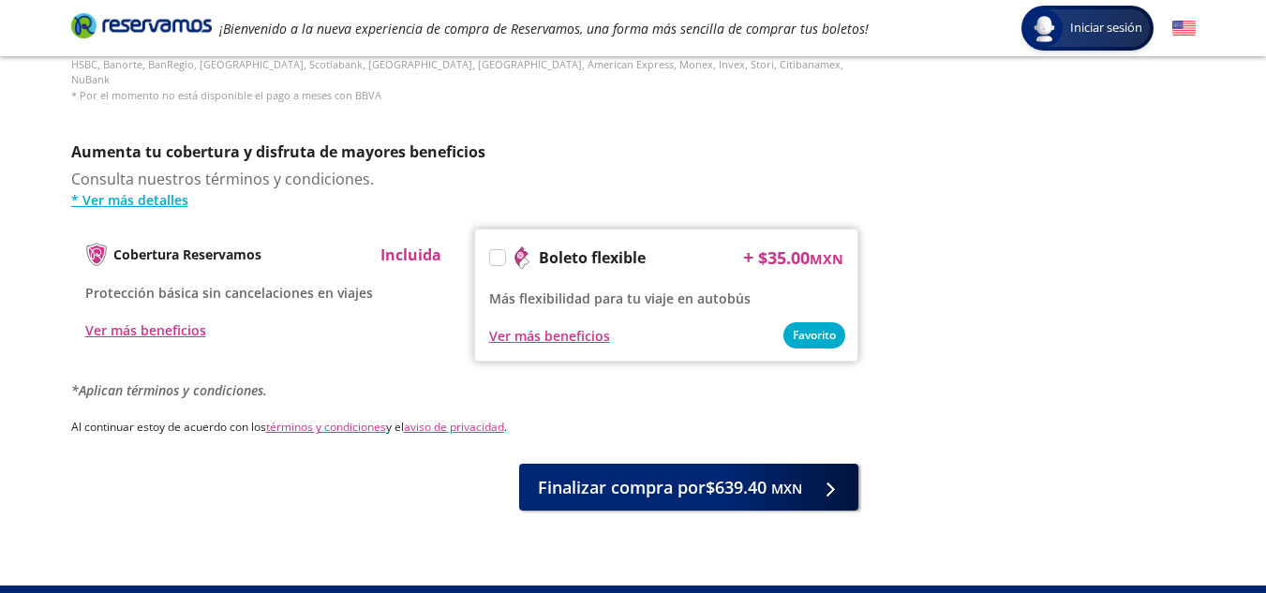
scroll to position [945, 0]
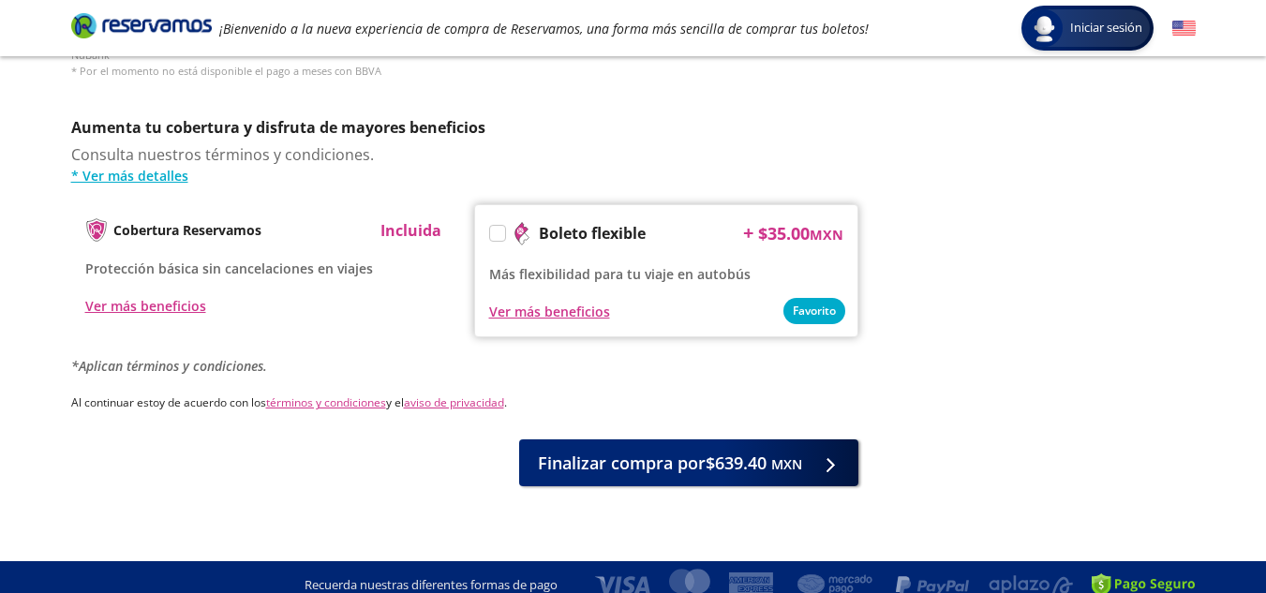
click at [1070, 35] on span "Iniciar sesión" at bounding box center [1106, 28] width 87 height 19
